Goal: Find specific page/section: Find specific page/section

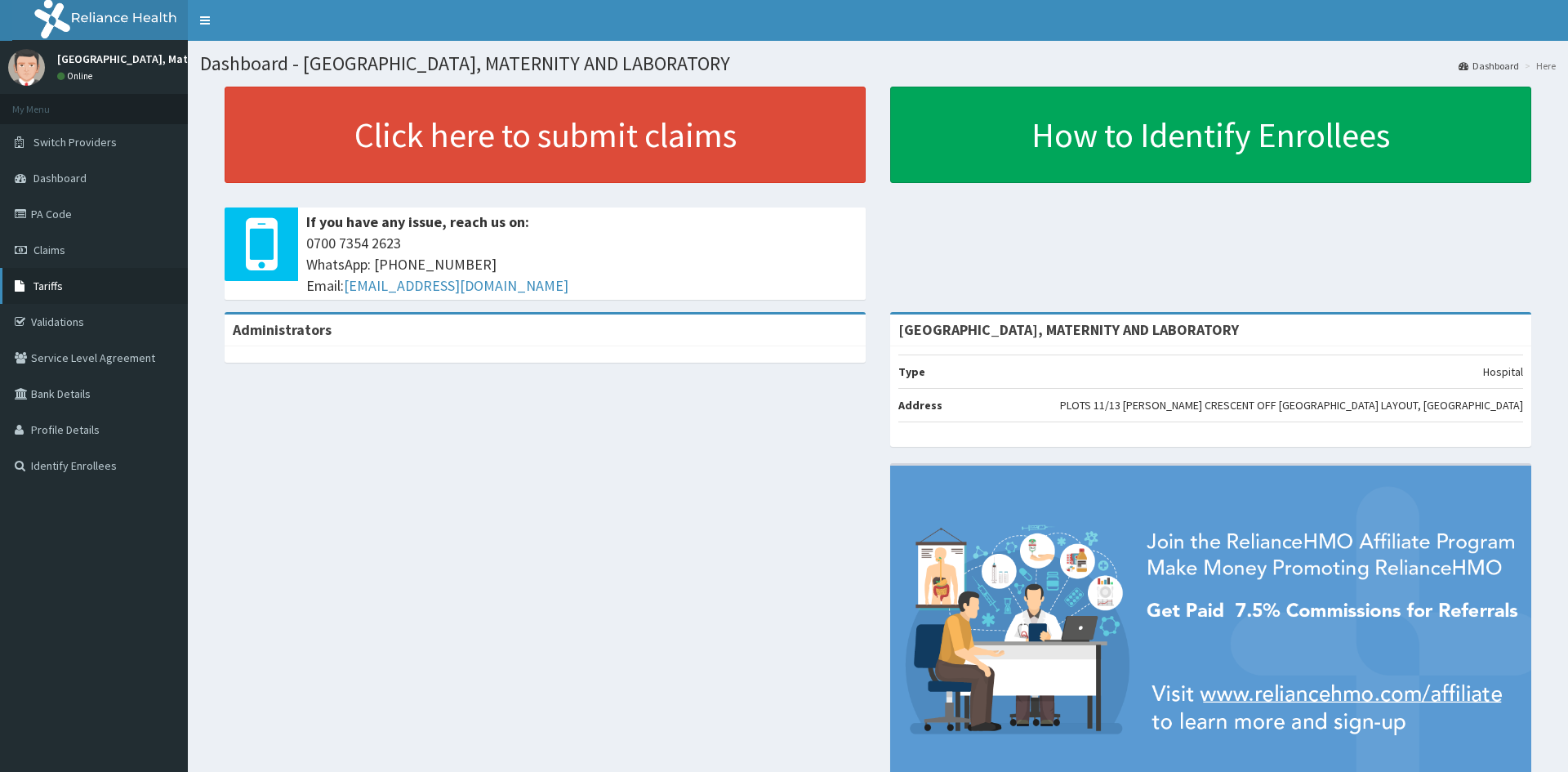
click at [71, 283] on link "Tariffs" at bounding box center [94, 286] width 188 height 36
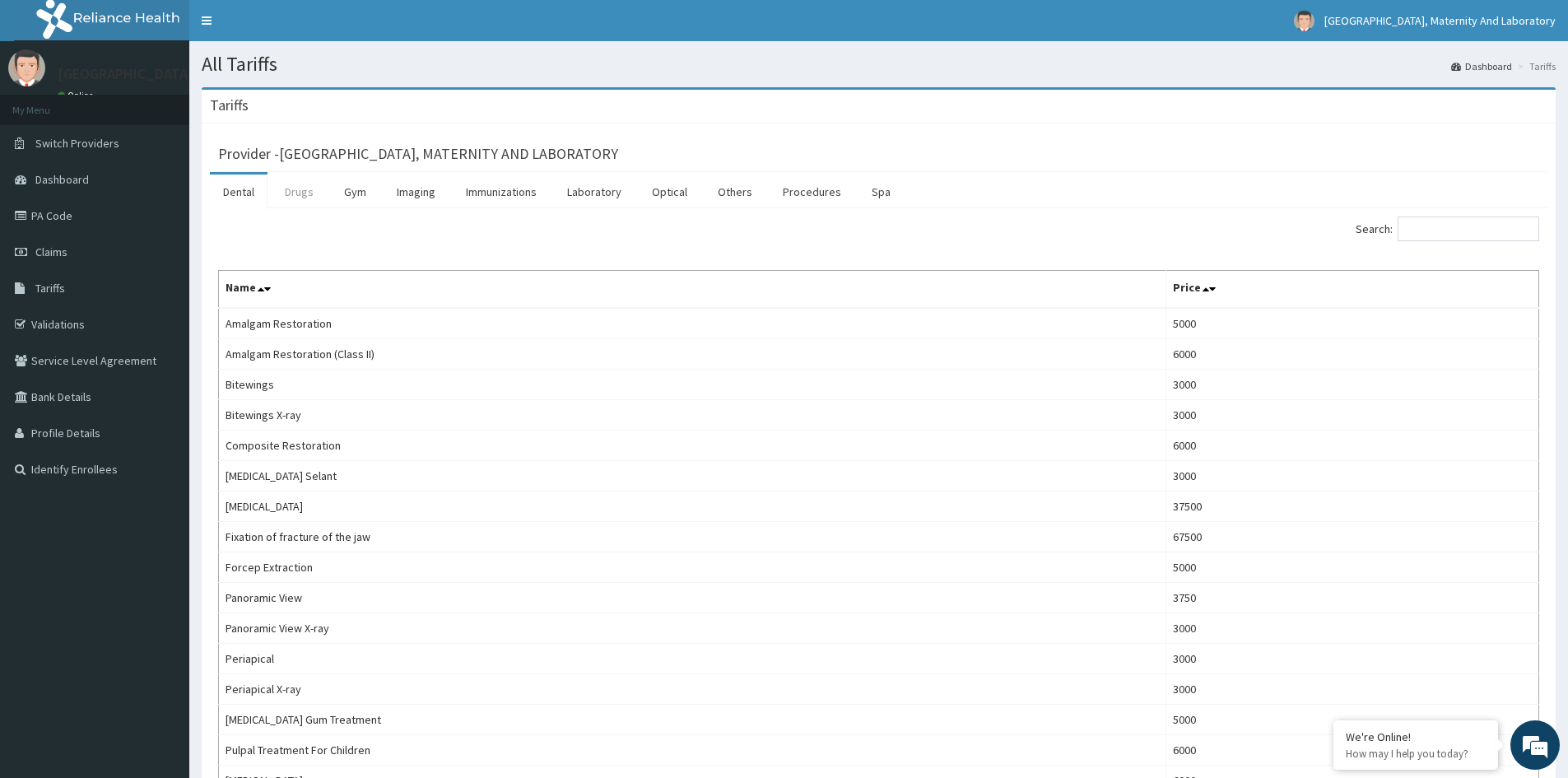
click at [302, 192] on link "Drugs" at bounding box center [299, 192] width 55 height 35
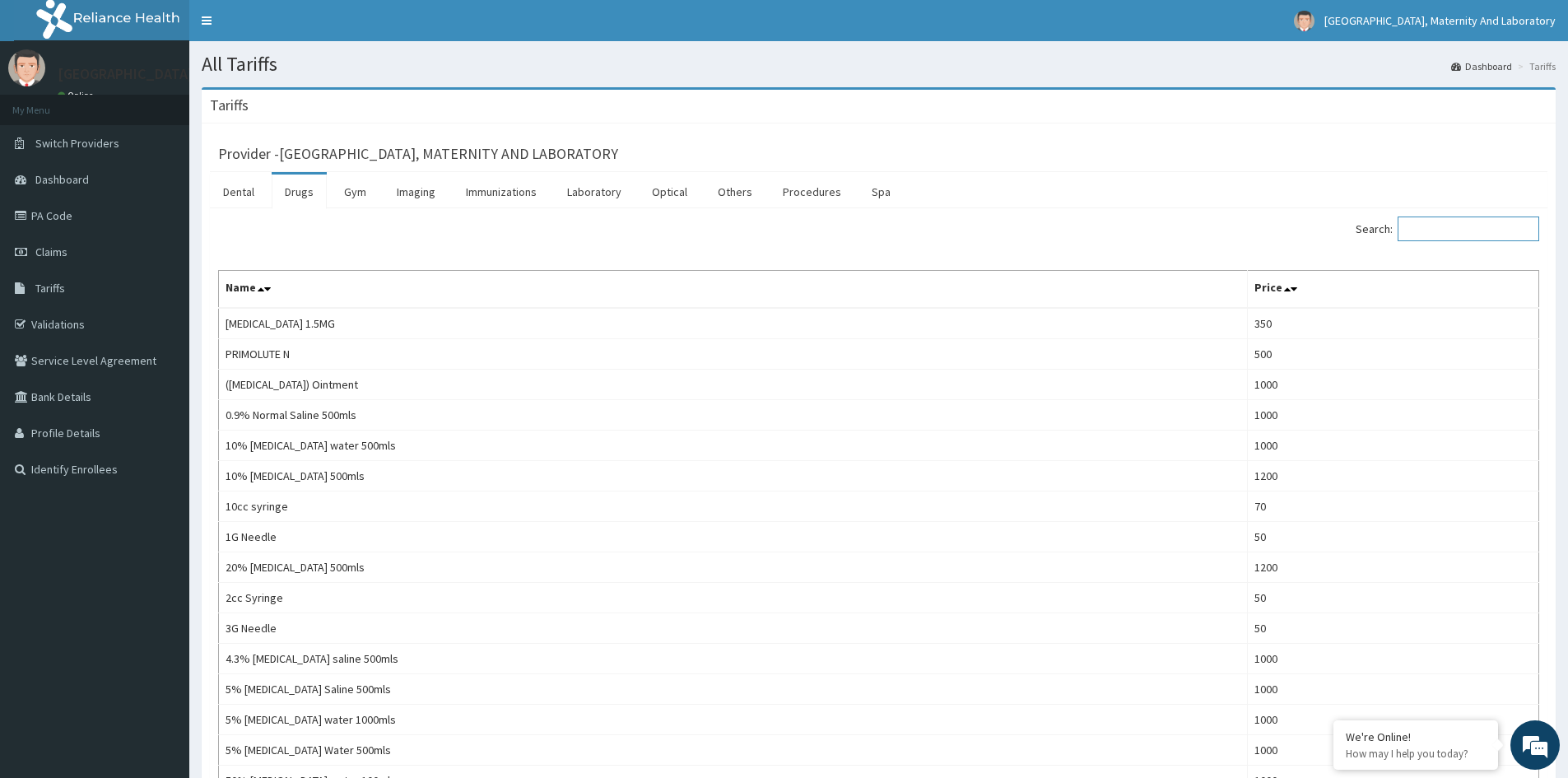
click at [1460, 228] on input "Search:" at bounding box center [1468, 229] width 142 height 25
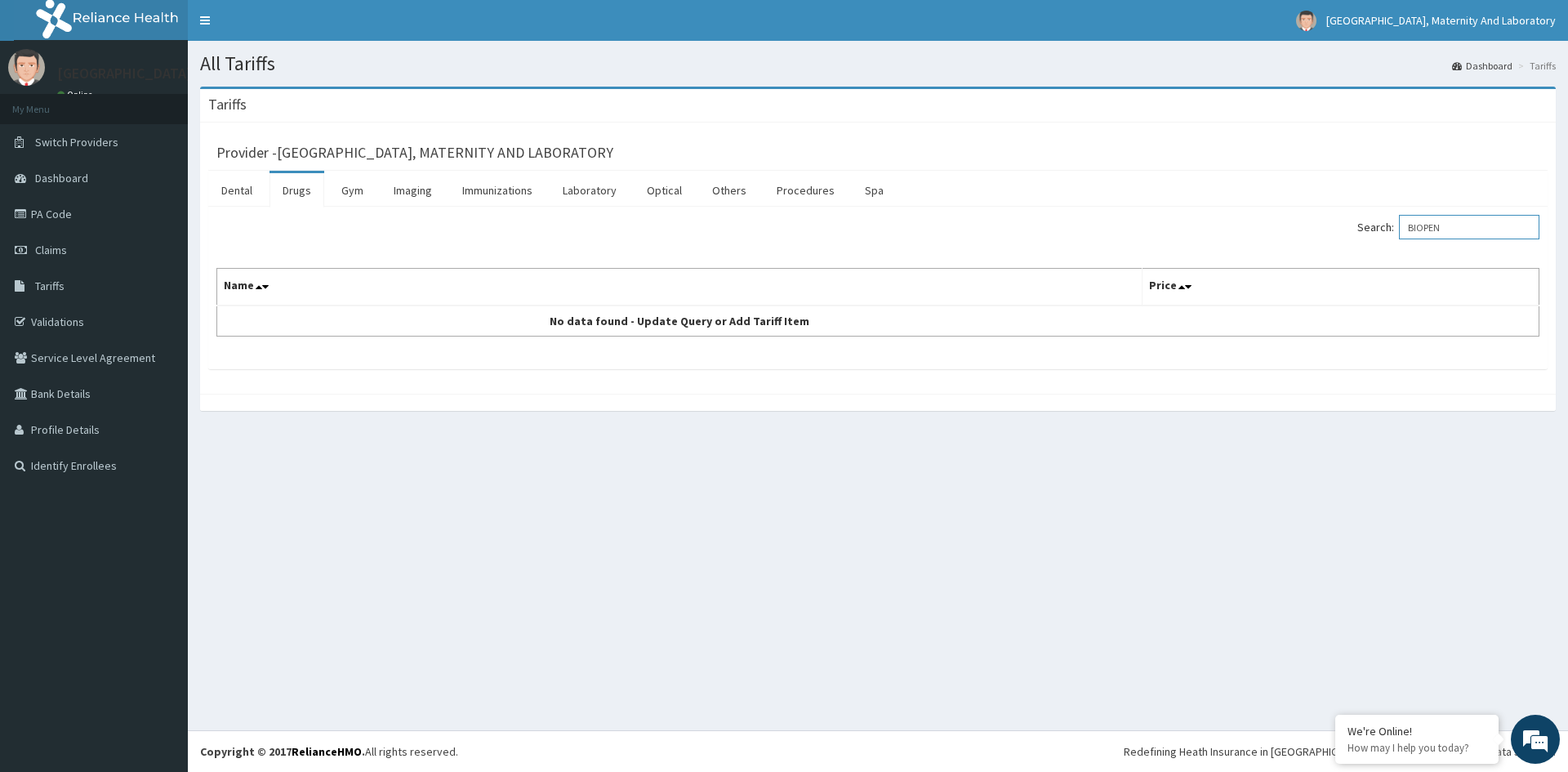
click at [1460, 225] on input "BIOPEN" at bounding box center [1469, 227] width 141 height 25
type input "B"
click at [1460, 222] on input "PREG" at bounding box center [1469, 227] width 141 height 25
type input "P"
type input "B"
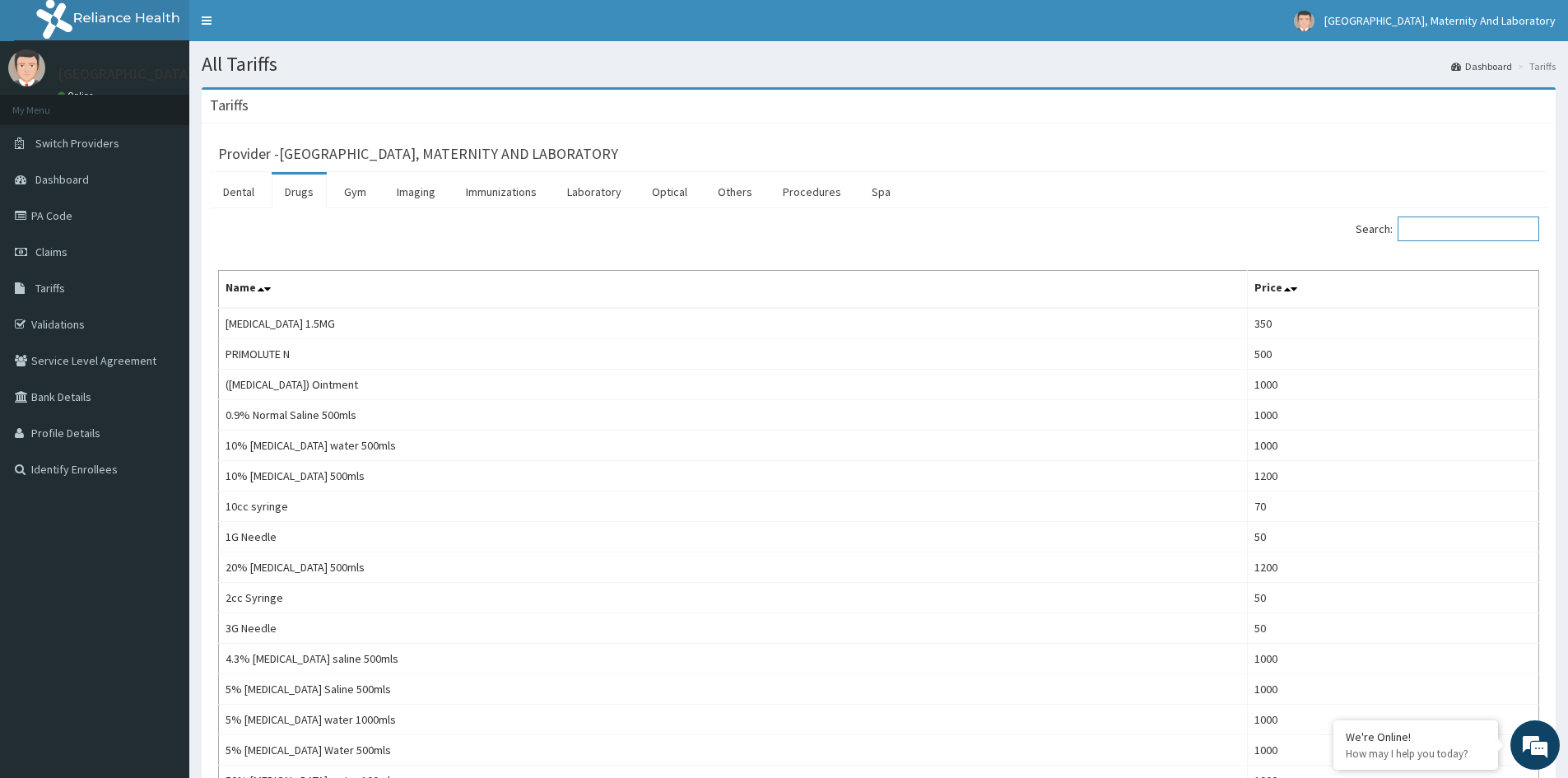
click at [1429, 230] on input "Search:" at bounding box center [1468, 229] width 142 height 25
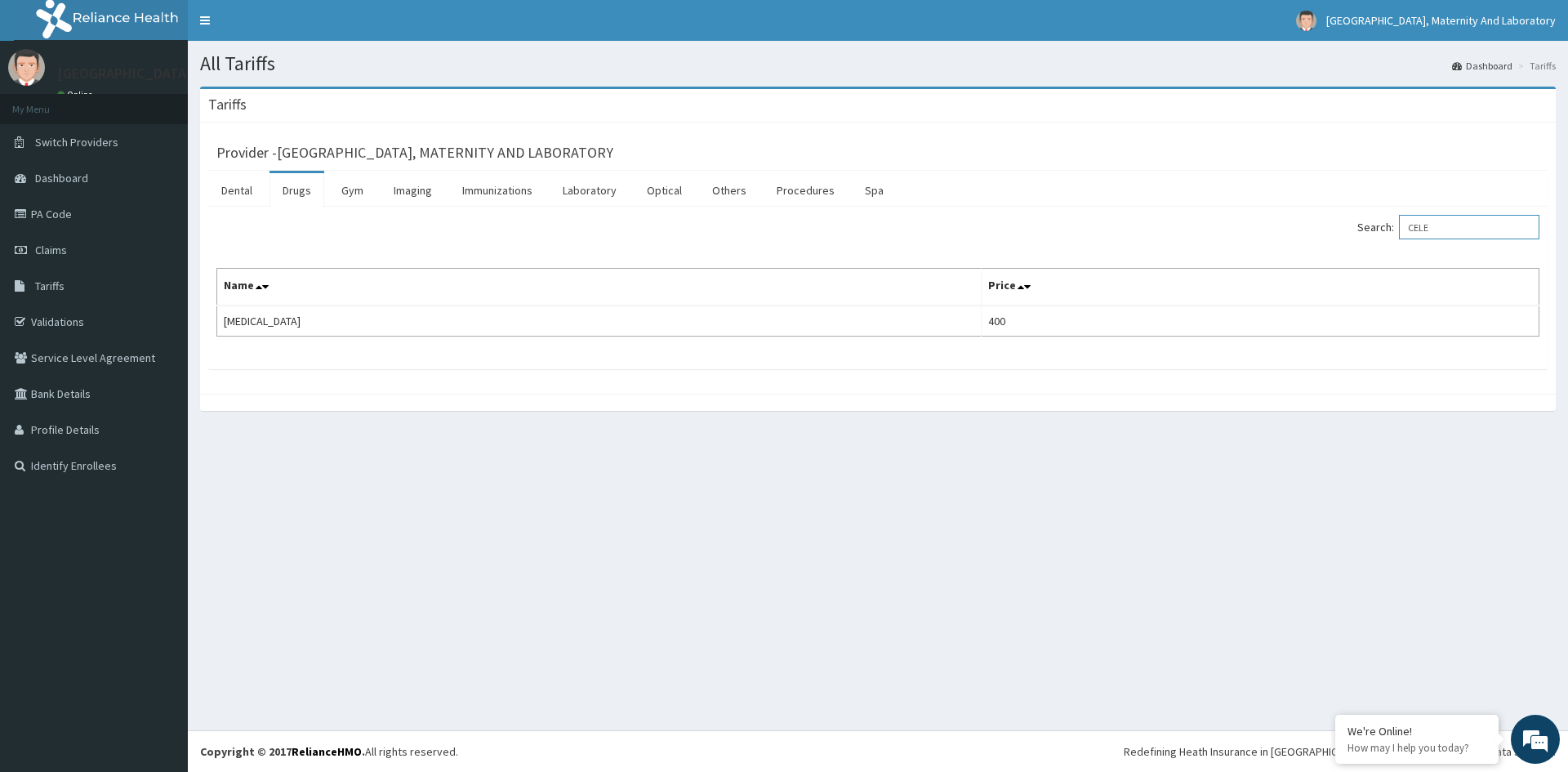
click at [1442, 227] on input "CELE" at bounding box center [1469, 227] width 141 height 25
type input "C"
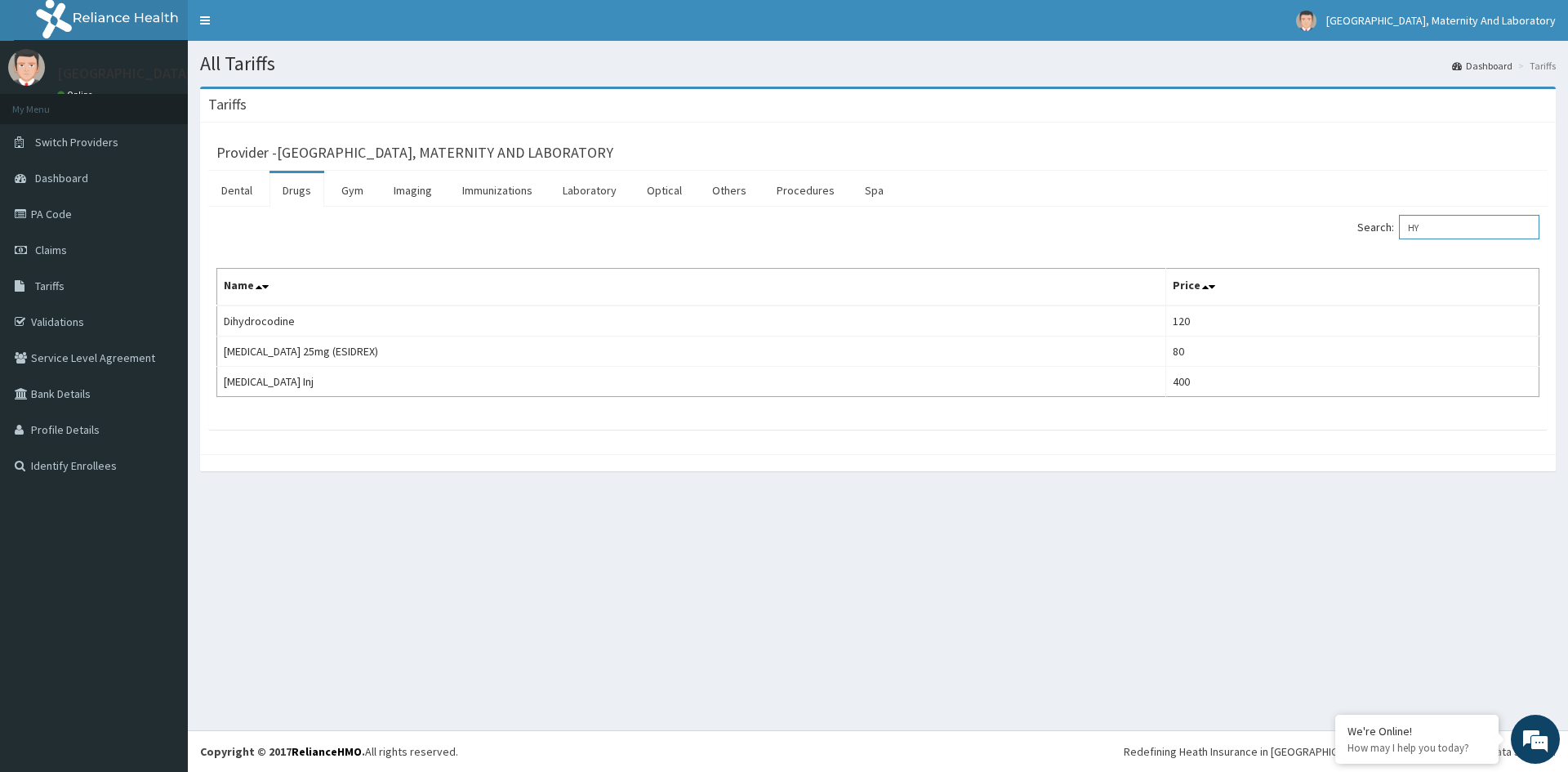
type input "H"
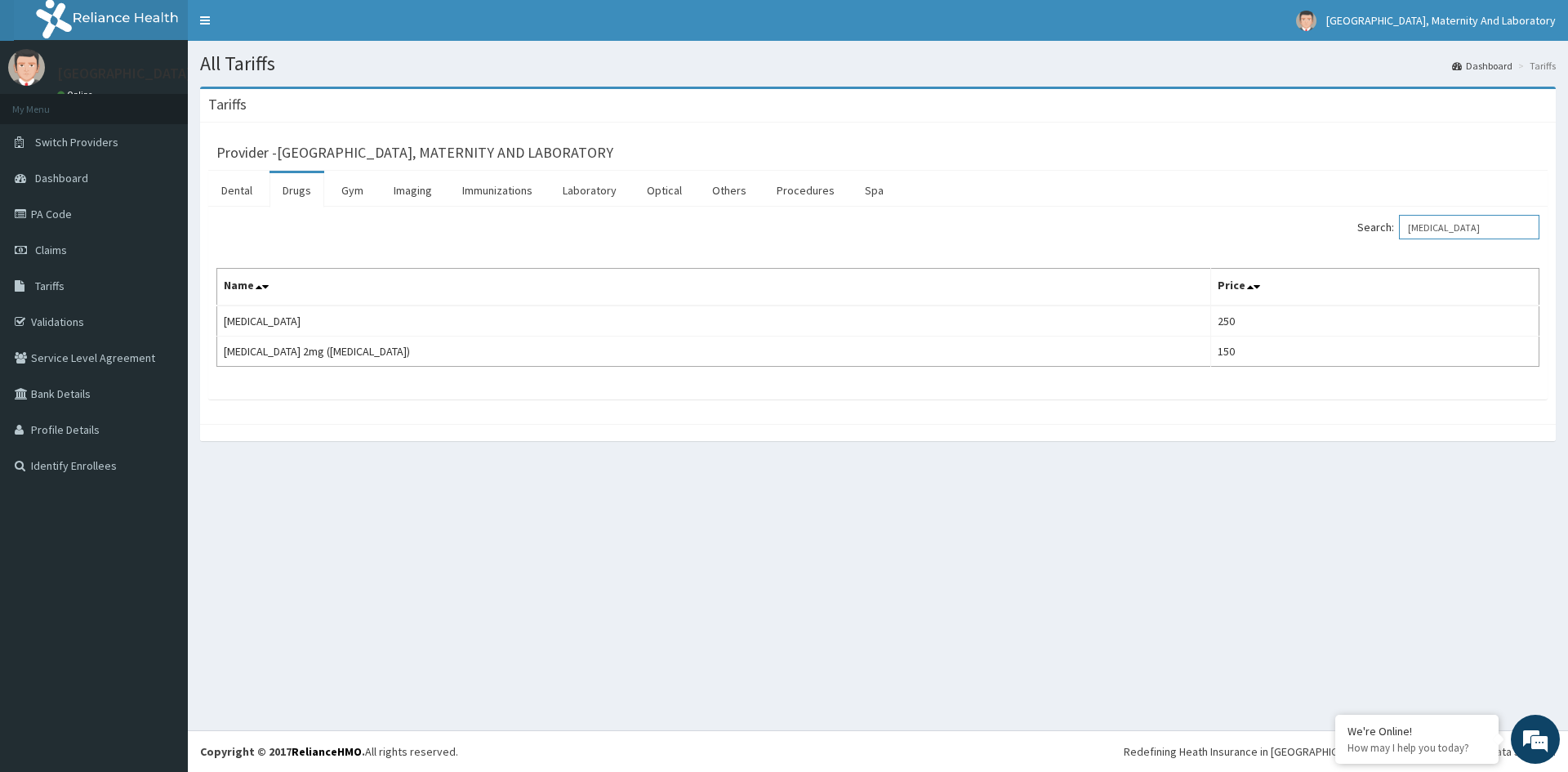
type input "[MEDICAL_DATA]"
click at [68, 317] on link "Validations" at bounding box center [94, 322] width 188 height 36
